Goal: Task Accomplishment & Management: Manage account settings

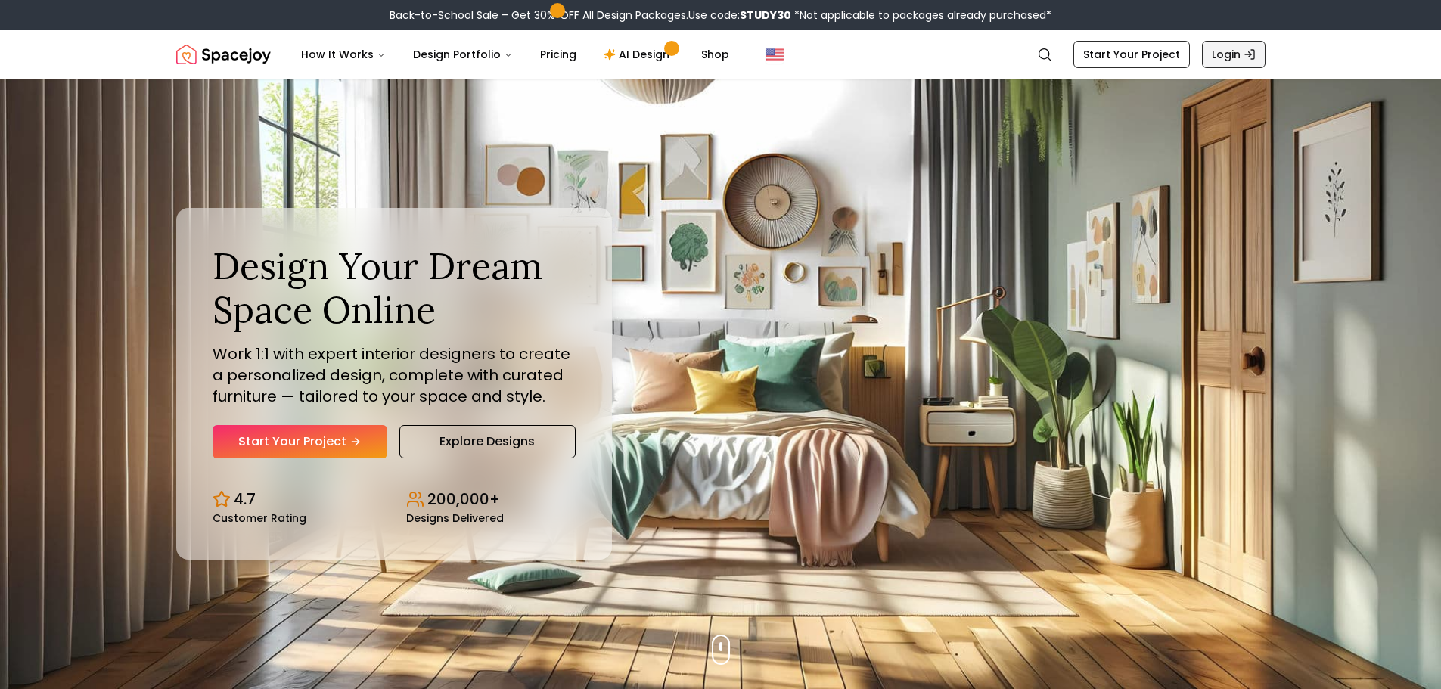
click at [1244, 51] on icon "Global" at bounding box center [1250, 54] width 12 height 12
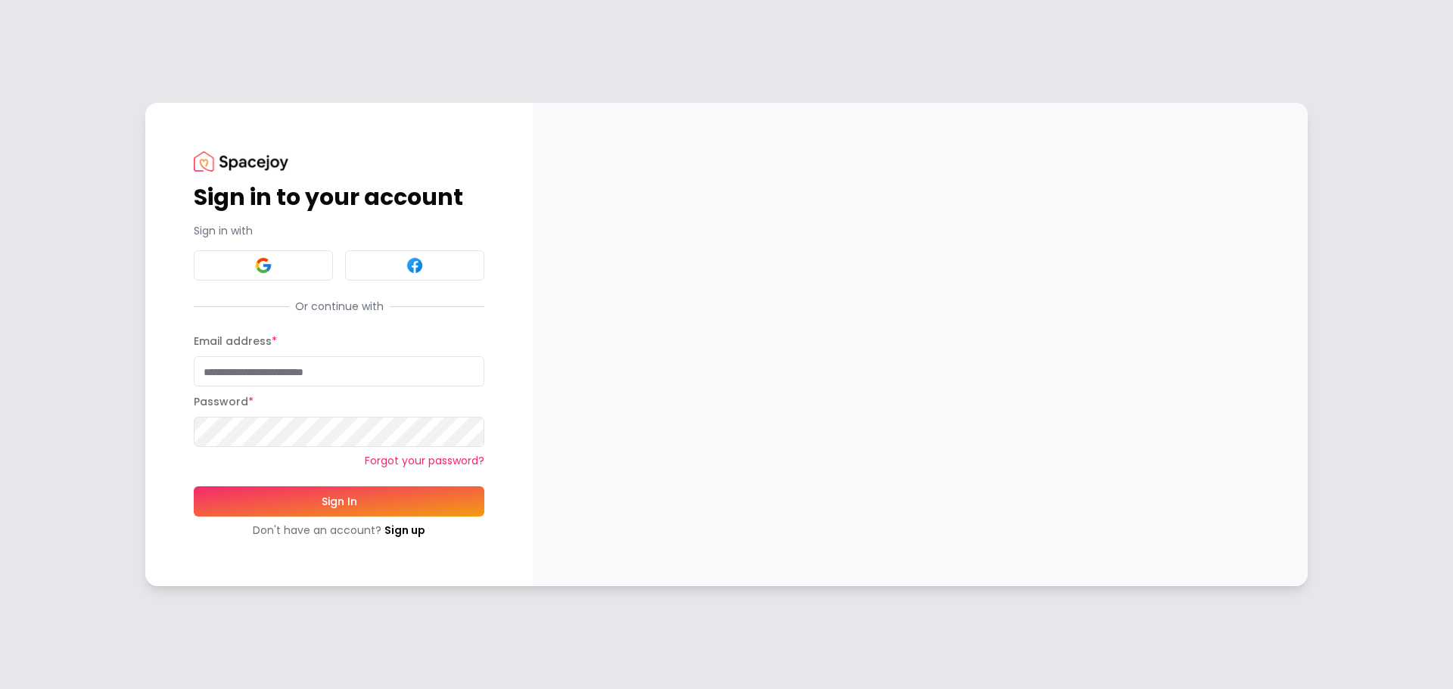
type input "**********"
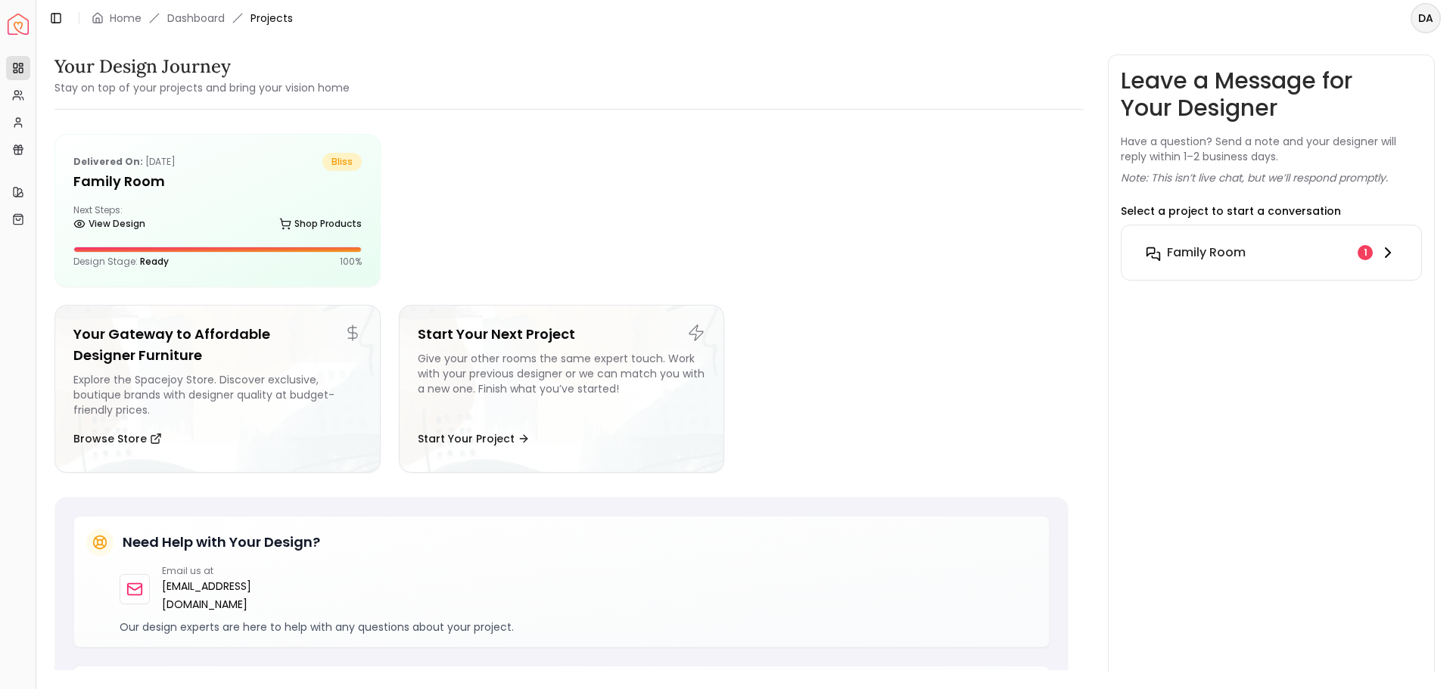
click at [1389, 255] on icon at bounding box center [1388, 253] width 18 height 18
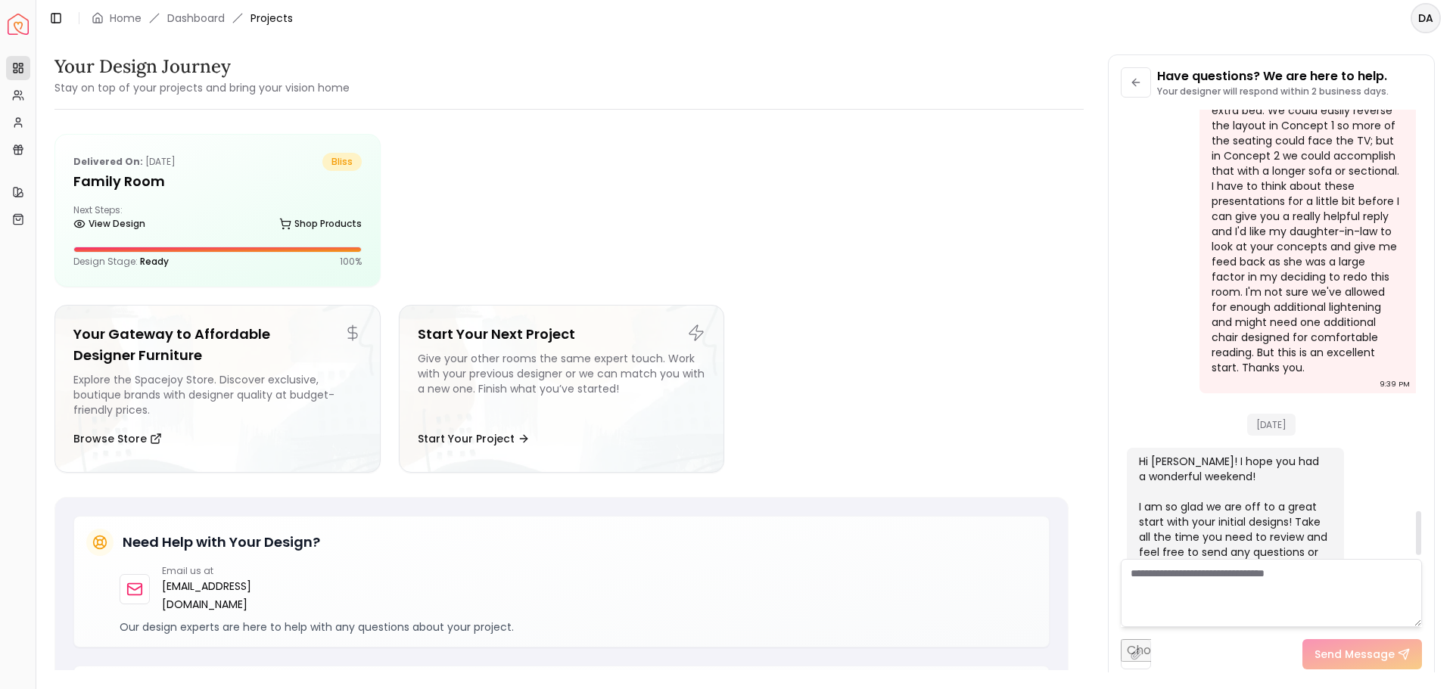
scroll to position [4030, 0]
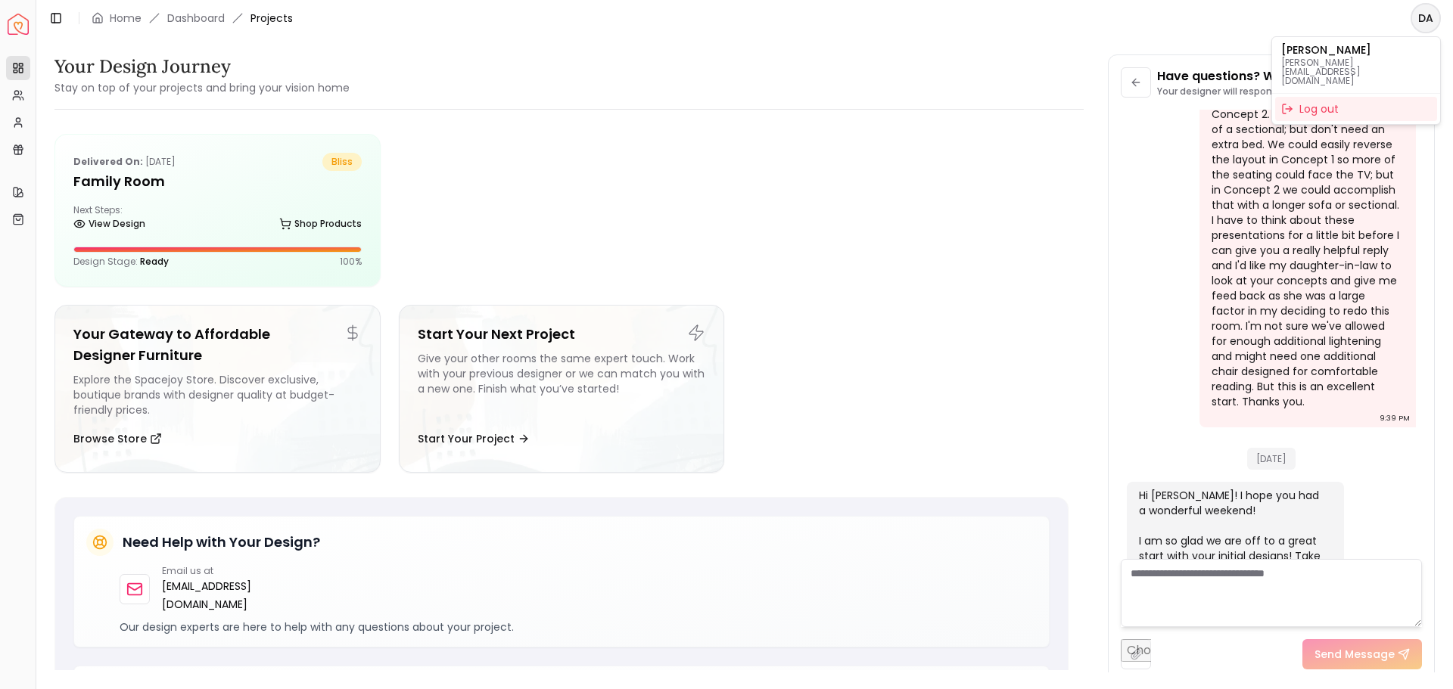
click at [1426, 18] on html "Spacejoy Dashboard Overview Projects My Referrals My Profile Gift Card Balance …" at bounding box center [726, 344] width 1453 height 689
click at [1310, 97] on div "Log out" at bounding box center [1356, 109] width 162 height 24
